Goal: Task Accomplishment & Management: Manage account settings

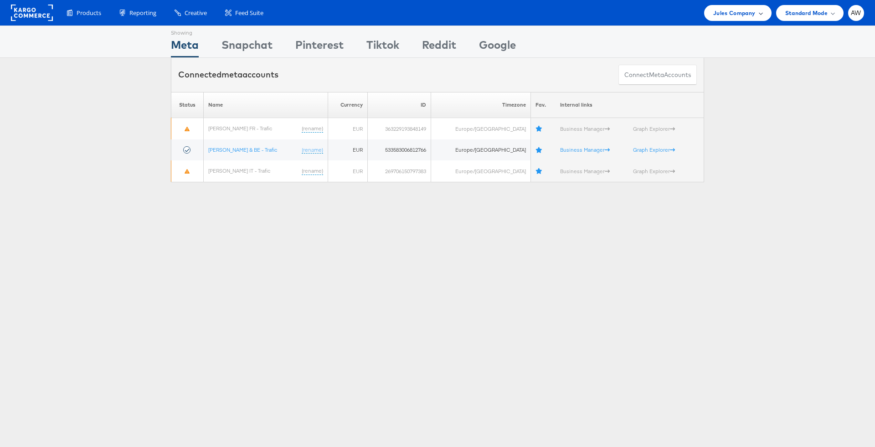
click at [766, 12] on div "Jules Company" at bounding box center [737, 13] width 67 height 16
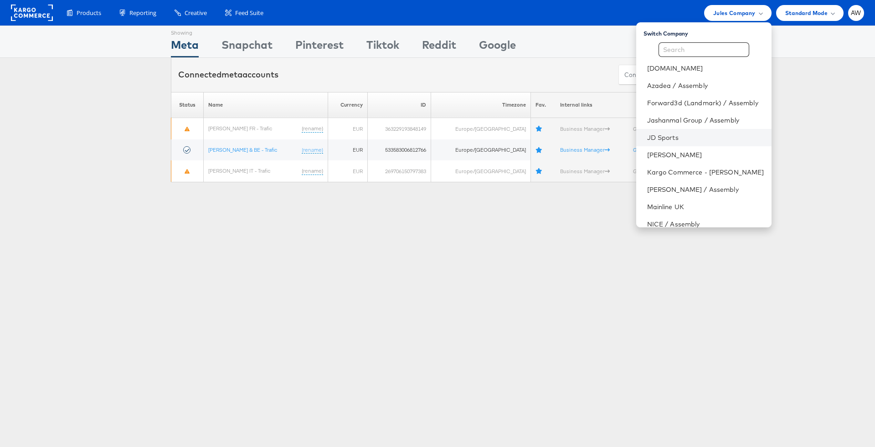
click at [700, 130] on li "JD Sports" at bounding box center [703, 137] width 135 height 17
click at [675, 134] on link "JD Sports" at bounding box center [705, 137] width 117 height 9
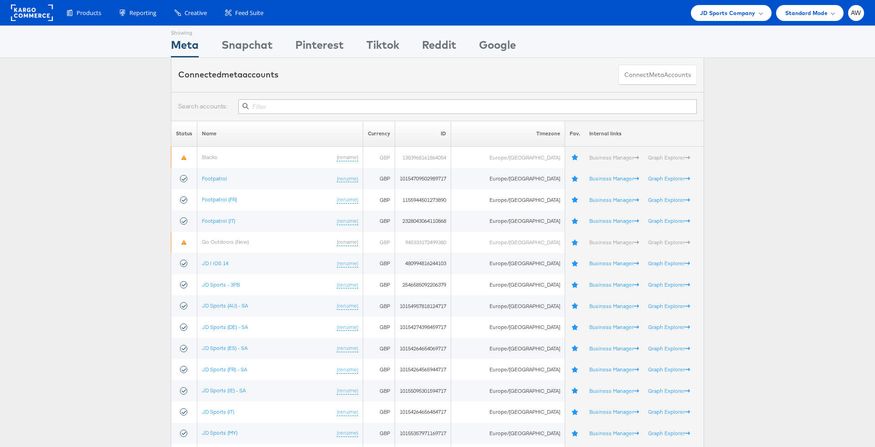
click at [314, 109] on input "text" at bounding box center [467, 106] width 459 height 15
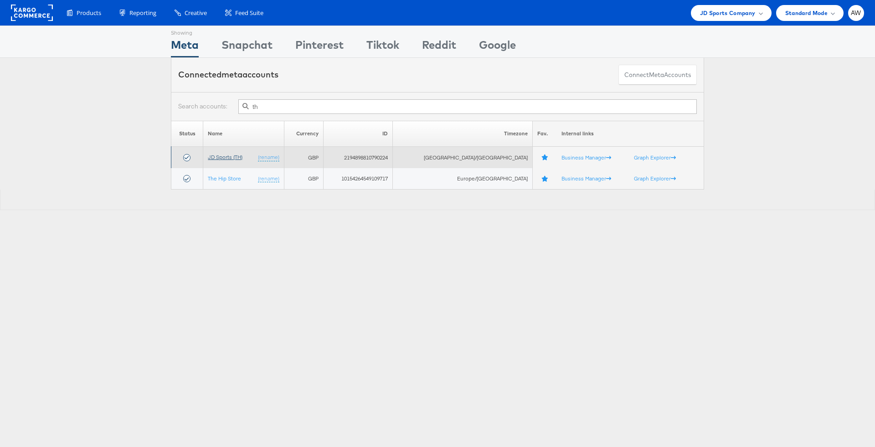
type input "th"
click at [240, 158] on link "JD Sports (TH)" at bounding box center [225, 157] width 35 height 7
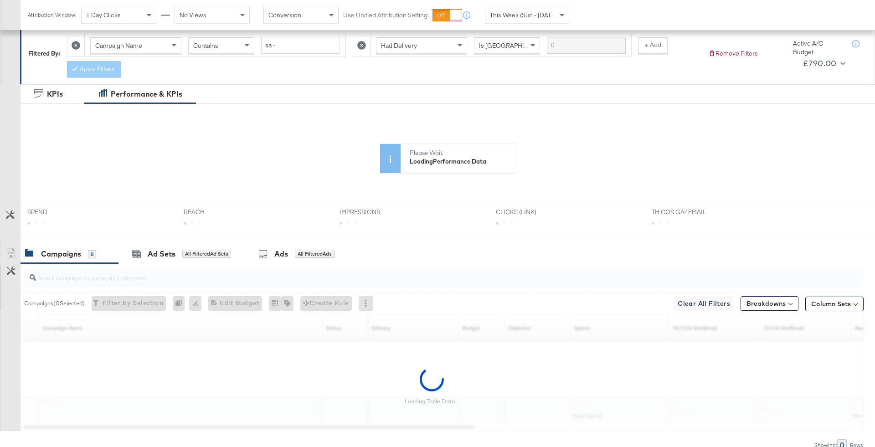
scroll to position [172, 0]
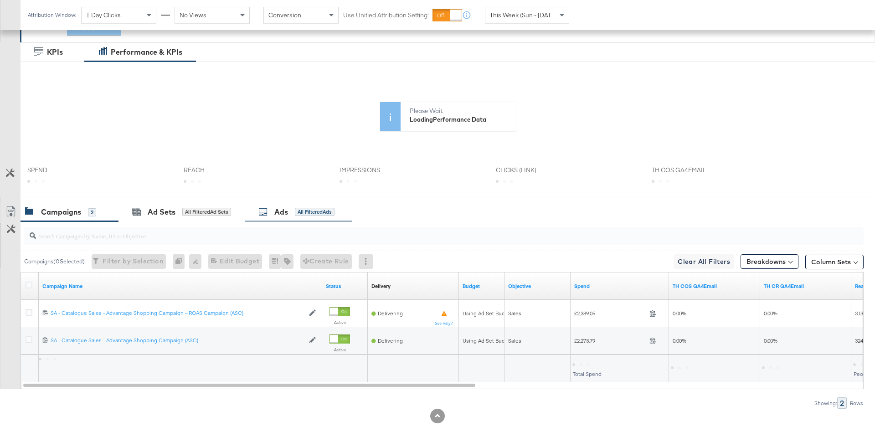
click at [312, 203] on div "Ads All Filtered Ads" at bounding box center [298, 212] width 107 height 20
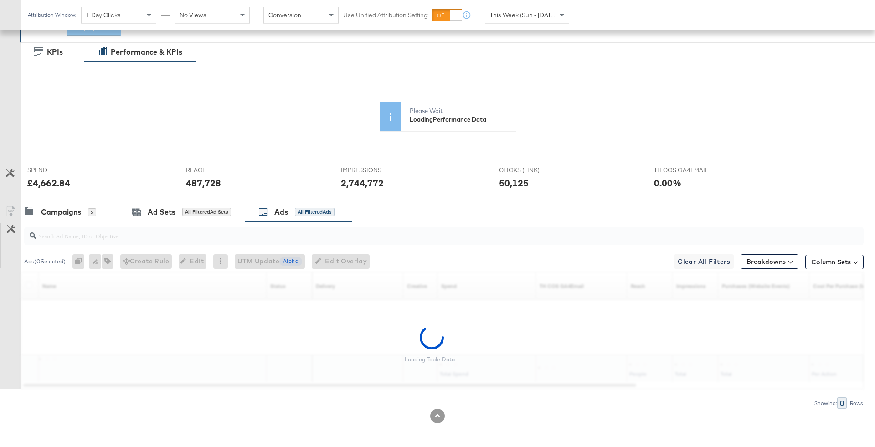
click at [306, 238] on input "search" at bounding box center [411, 232] width 751 height 18
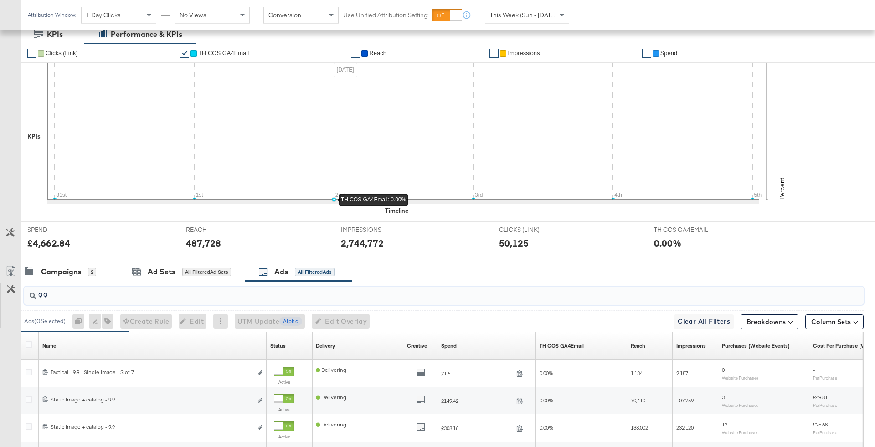
scroll to position [304, 0]
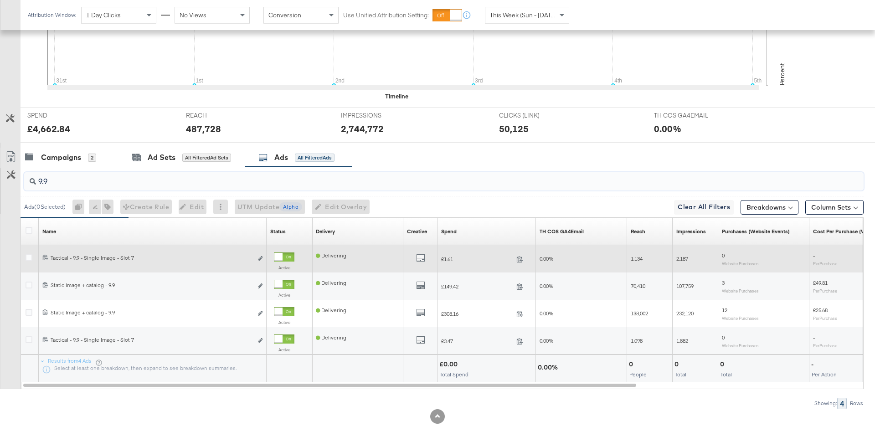
type input "9.9"
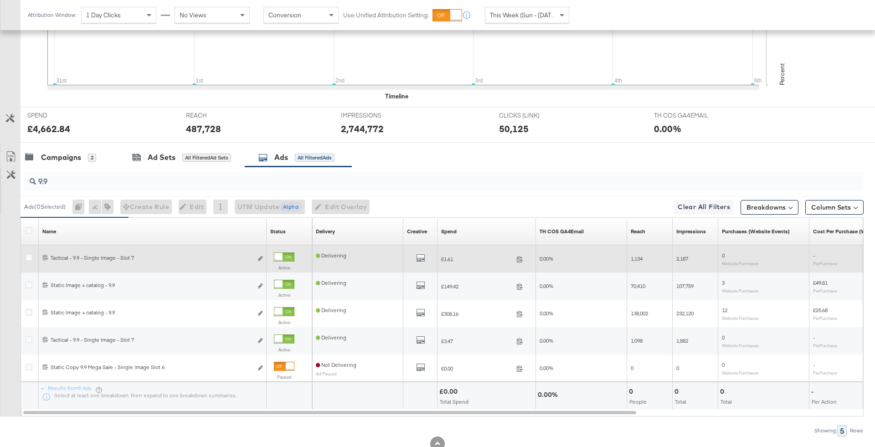
click at [414, 253] on div "All Previews" at bounding box center [420, 258] width 27 height 11
click at [418, 260] on icon "default" at bounding box center [420, 257] width 9 height 9
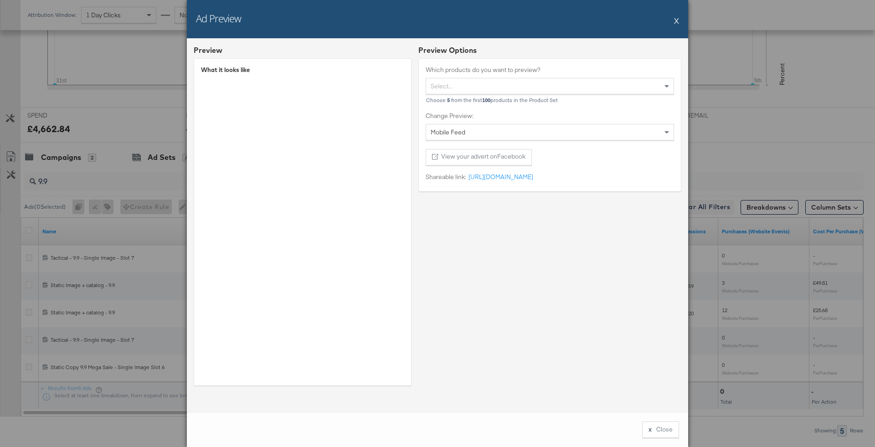
click at [676, 22] on button "X" at bounding box center [676, 20] width 5 height 18
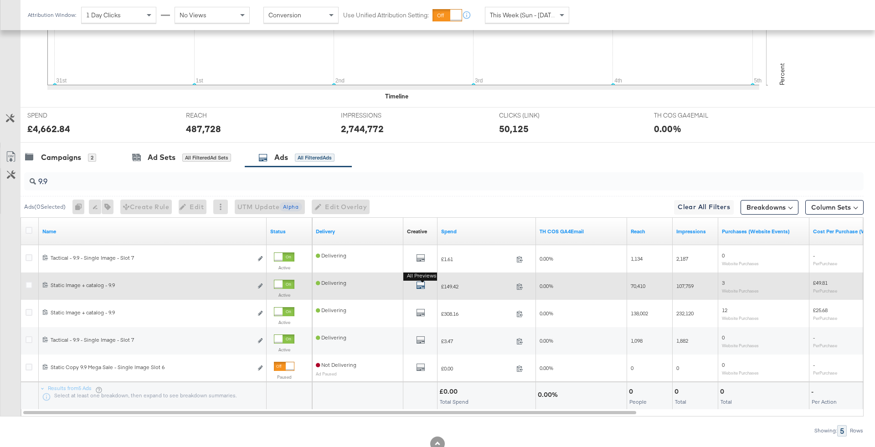
click at [424, 284] on icon "default" at bounding box center [420, 285] width 9 height 9
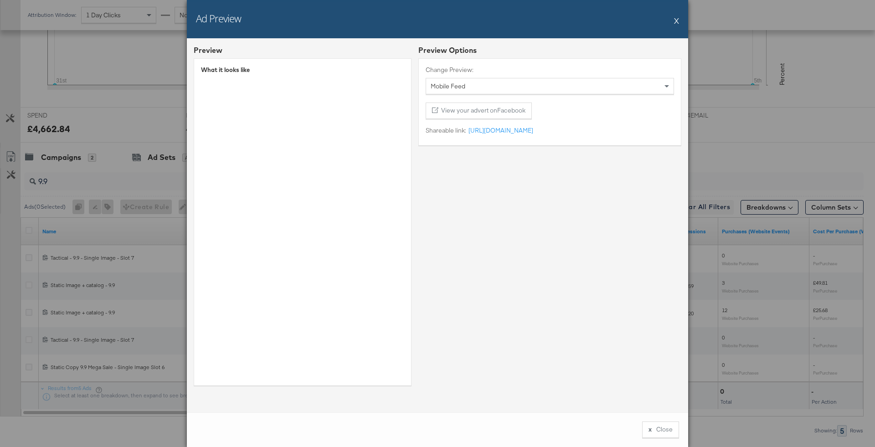
click at [672, 23] on div "Ad Preview X" at bounding box center [437, 19] width 501 height 38
click at [676, 22] on button "X" at bounding box center [676, 20] width 5 height 18
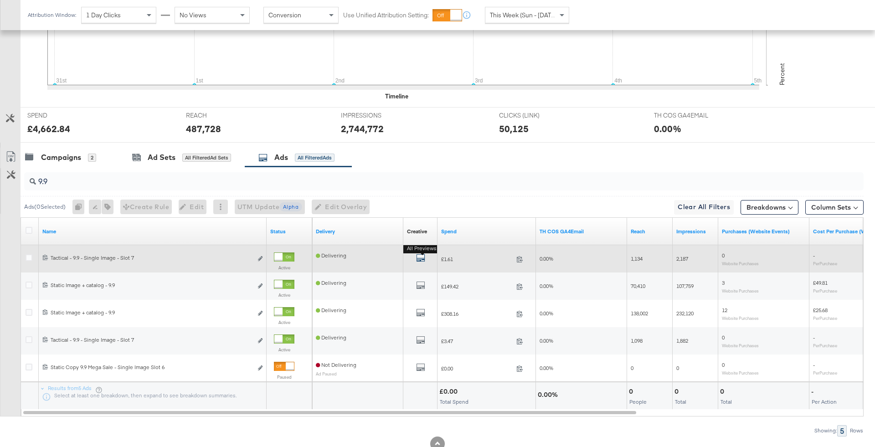
click at [418, 258] on icon "default" at bounding box center [420, 257] width 9 height 9
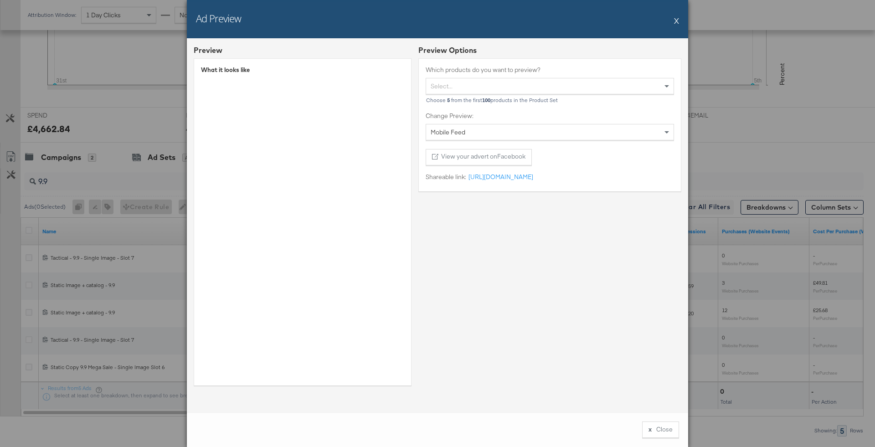
click at [676, 24] on button "X" at bounding box center [676, 20] width 5 height 18
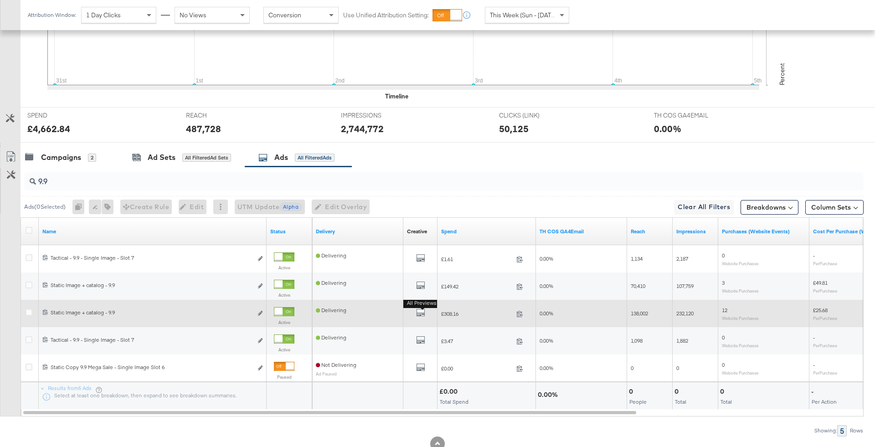
click at [418, 303] on b "All Previews" at bounding box center [421, 304] width 37 height 10
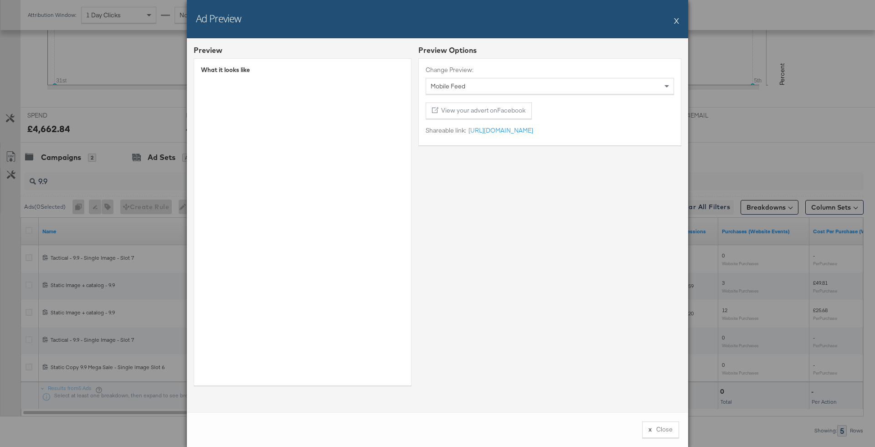
click at [680, 23] on div "Ad Preview X" at bounding box center [437, 19] width 501 height 38
click at [679, 23] on div "Ad Preview X" at bounding box center [437, 19] width 501 height 38
click at [676, 22] on button "X" at bounding box center [676, 20] width 5 height 18
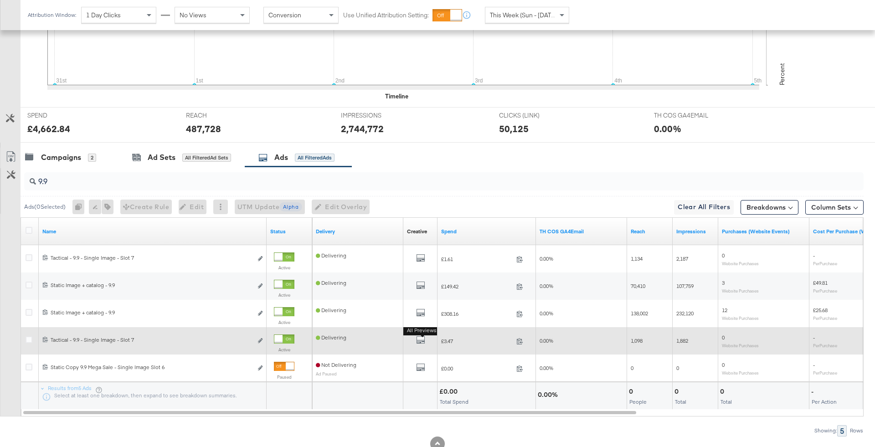
click at [419, 343] on button "All Previews" at bounding box center [420, 340] width 9 height 11
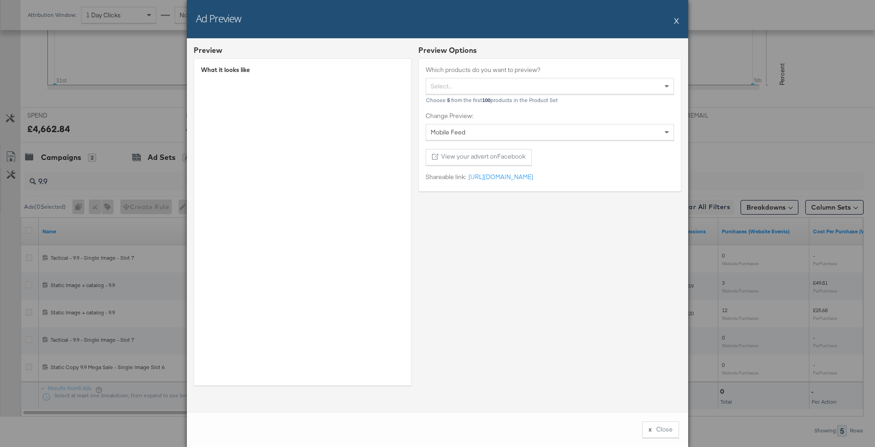
click at [675, 20] on button "X" at bounding box center [676, 20] width 5 height 18
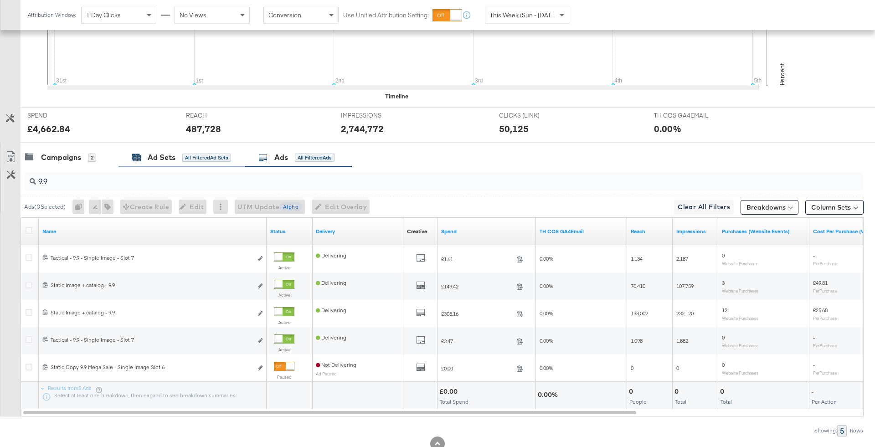
click at [182, 159] on div "All Filtered Ad Sets" at bounding box center [206, 158] width 49 height 8
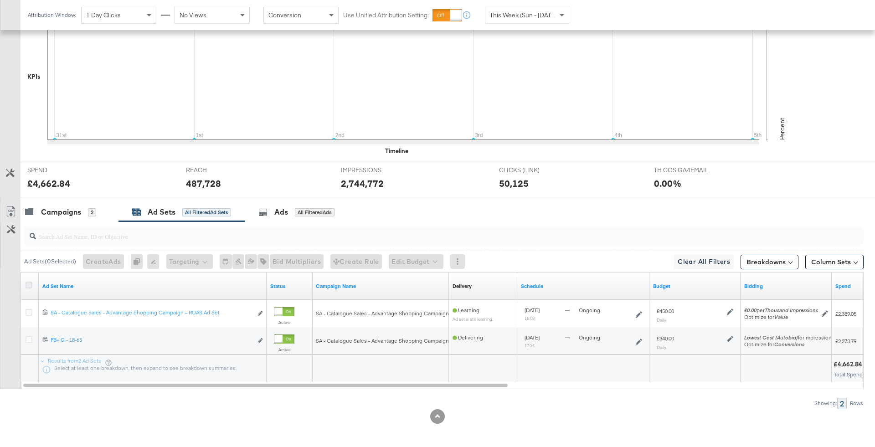
click at [27, 285] on icon at bounding box center [29, 285] width 7 height 7
click at [0, 0] on input "checkbox" at bounding box center [0, 0] width 0 height 0
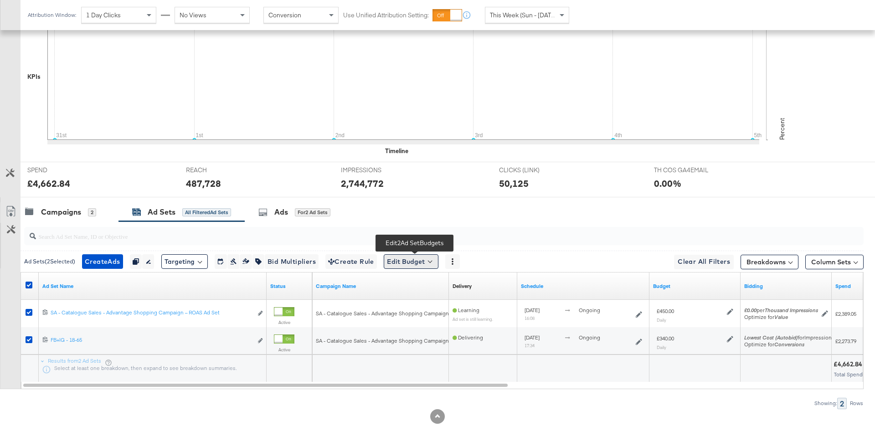
click at [403, 263] on button "Edit Budget" at bounding box center [411, 261] width 55 height 15
click at [418, 283] on span "Edit Ad Set Budget" at bounding box center [414, 285] width 52 height 12
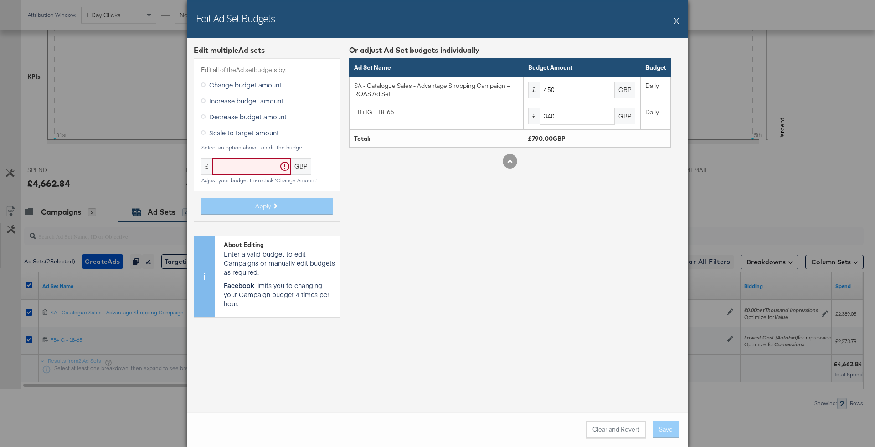
click at [268, 95] on label "Increase budget amount" at bounding box center [244, 101] width 86 height 14
click at [0, 0] on input "Increase budget amount" at bounding box center [0, 0] width 0 height 0
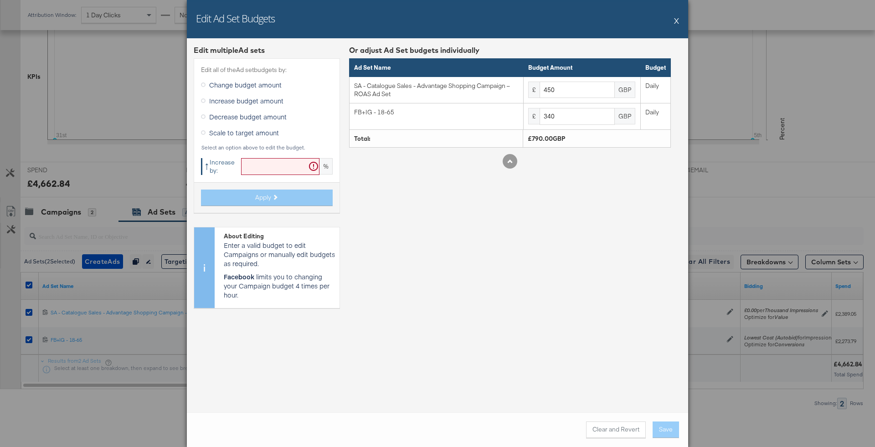
click at [288, 161] on input "text" at bounding box center [280, 166] width 78 height 17
type input "20"
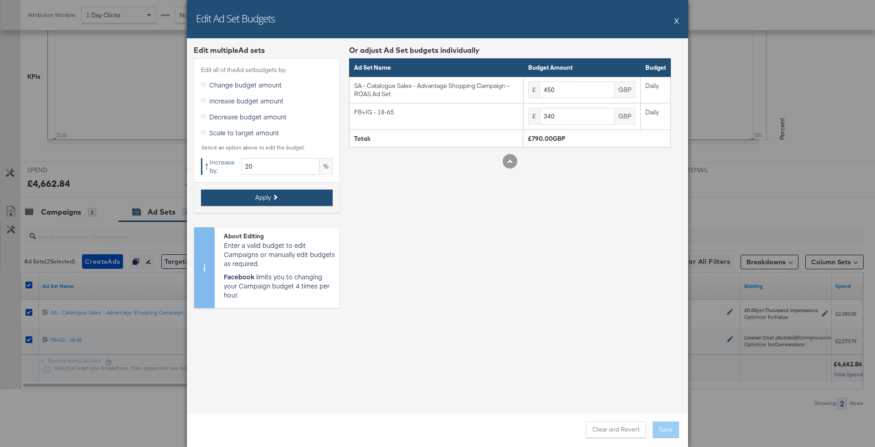
click at [301, 193] on button "Apply" at bounding box center [267, 198] width 132 height 16
type input "540"
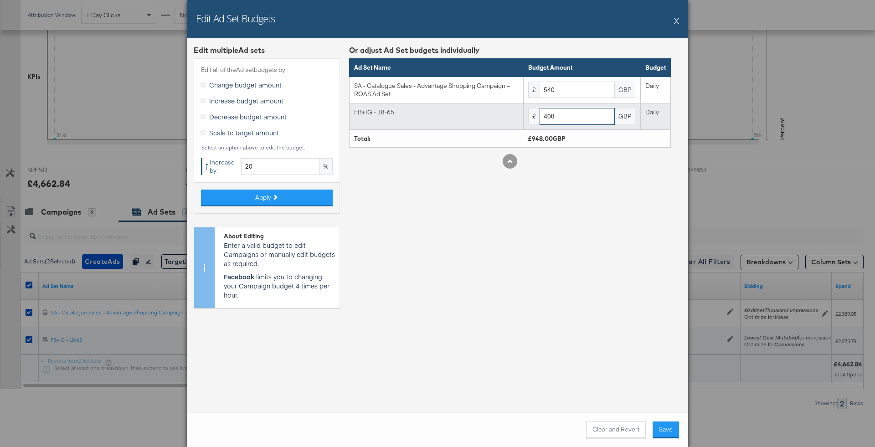
click at [572, 118] on input "408" at bounding box center [577, 116] width 75 height 17
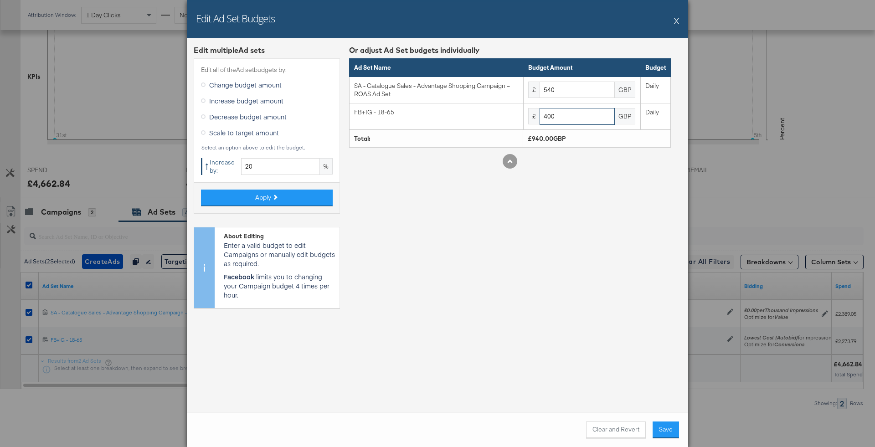
type input "400"
click at [600, 204] on div "Or adjust Ad Set budgets individually Ad Set Name Budget Amount Budget SA - Cat…" at bounding box center [510, 180] width 322 height 270
click at [669, 425] on button "Save" at bounding box center [666, 430] width 26 height 16
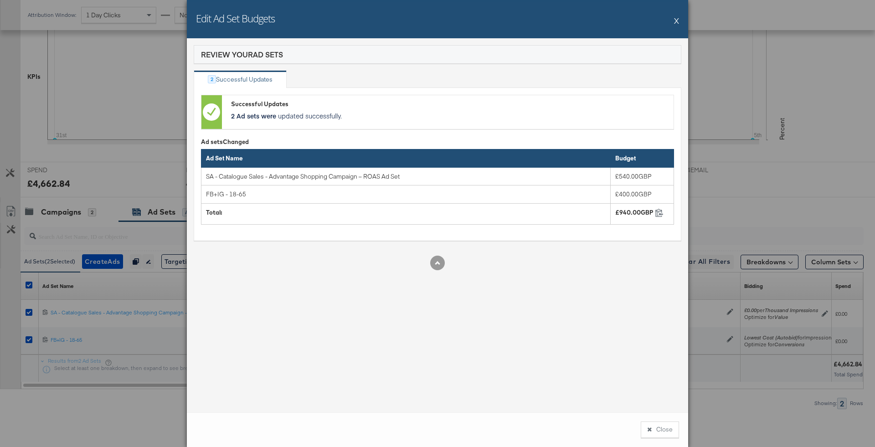
click at [677, 25] on button "X" at bounding box center [676, 20] width 5 height 18
